Goal: Information Seeking & Learning: Learn about a topic

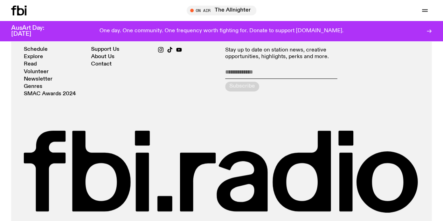
scroll to position [1454, 0]
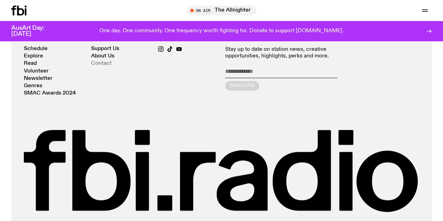
click at [102, 66] on link "Contact" at bounding box center [101, 63] width 21 height 5
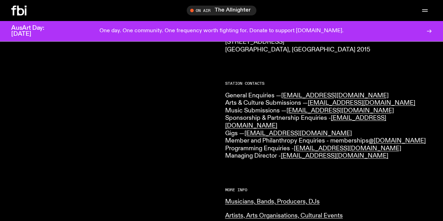
scroll to position [151, 0]
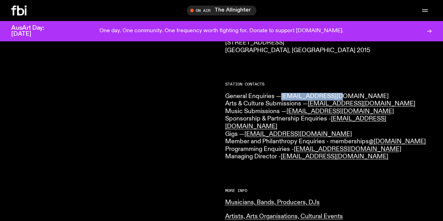
drag, startPoint x: 336, startPoint y: 92, endPoint x: 283, endPoint y: 96, distance: 53.3
click at [283, 96] on p "General Enquiries — info@fbiradio.com Arts & Culture Submissions — culture@fbir…" at bounding box center [328, 127] width 207 height 68
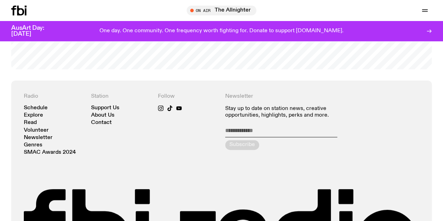
scroll to position [1394, 0]
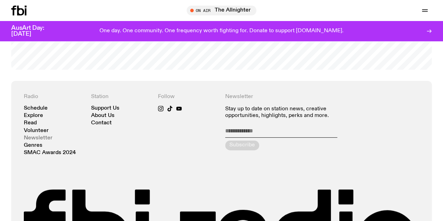
click at [36, 141] on link "Newsletter" at bounding box center [38, 137] width 29 height 5
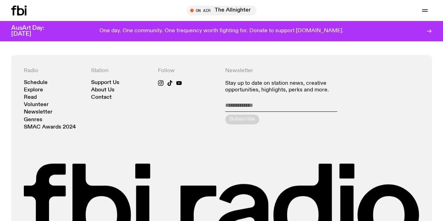
scroll to position [126, 0]
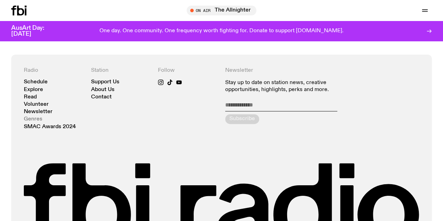
click at [36, 119] on link "Genres" at bounding box center [33, 119] width 19 height 5
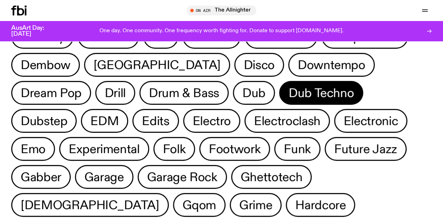
click at [288, 92] on span "Dub Techno" at bounding box center [320, 93] width 65 height 14
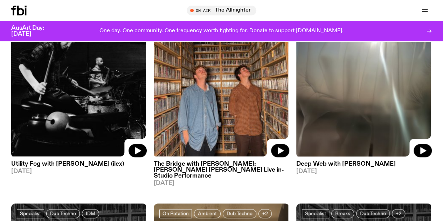
scroll to position [129, 0]
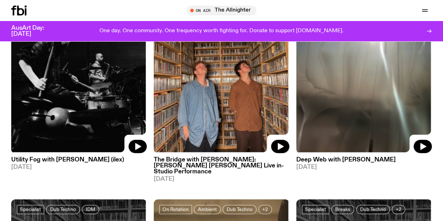
click at [201, 161] on h3 "The Bridge with [PERSON_NAME]: [PERSON_NAME] [PERSON_NAME] Live in-Studio Perfo…" at bounding box center [221, 166] width 135 height 18
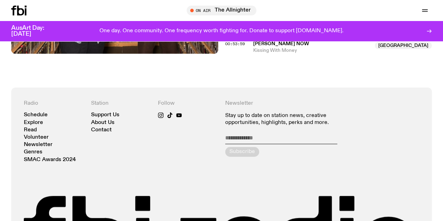
scroll to position [682, 0]
